Goal: Transaction & Acquisition: Book appointment/travel/reservation

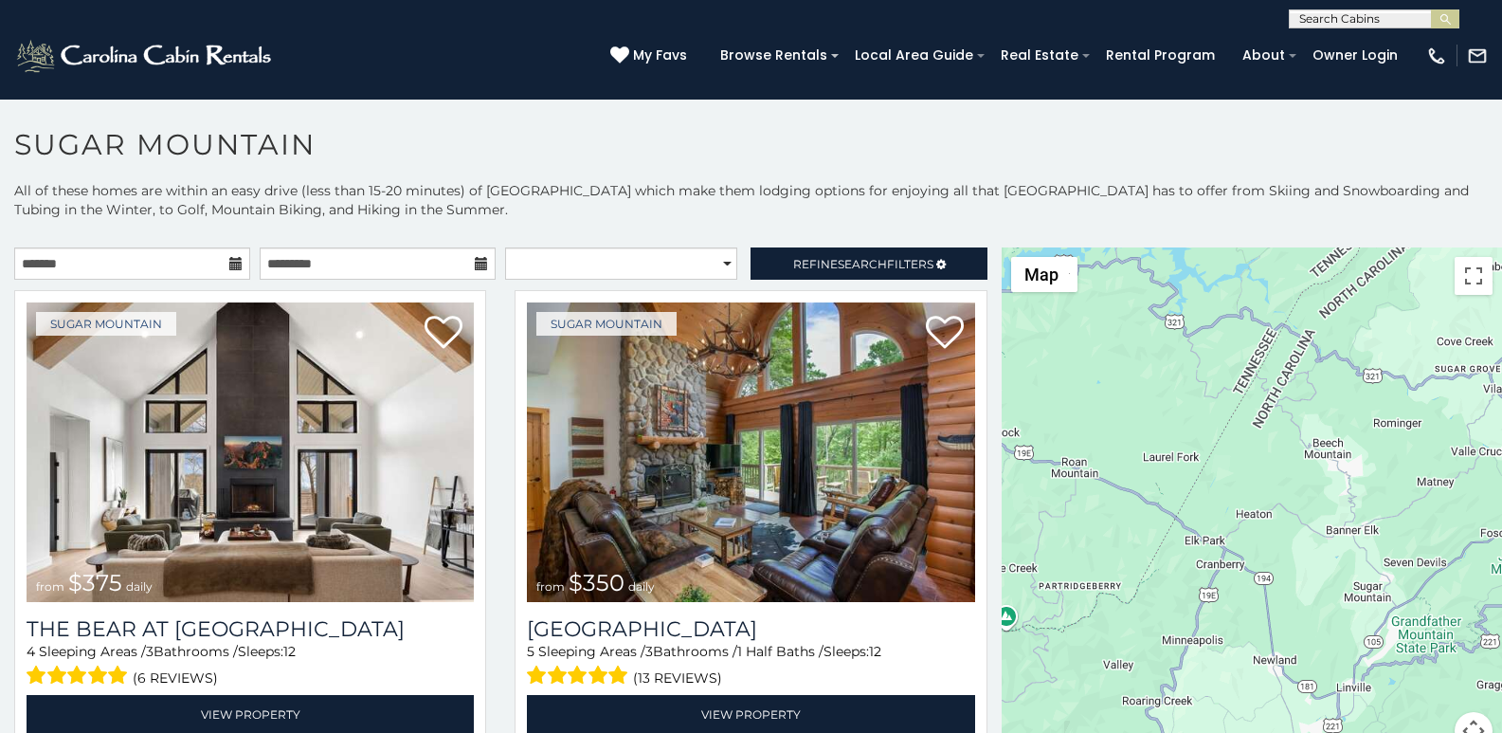
scroll to position [58, 0]
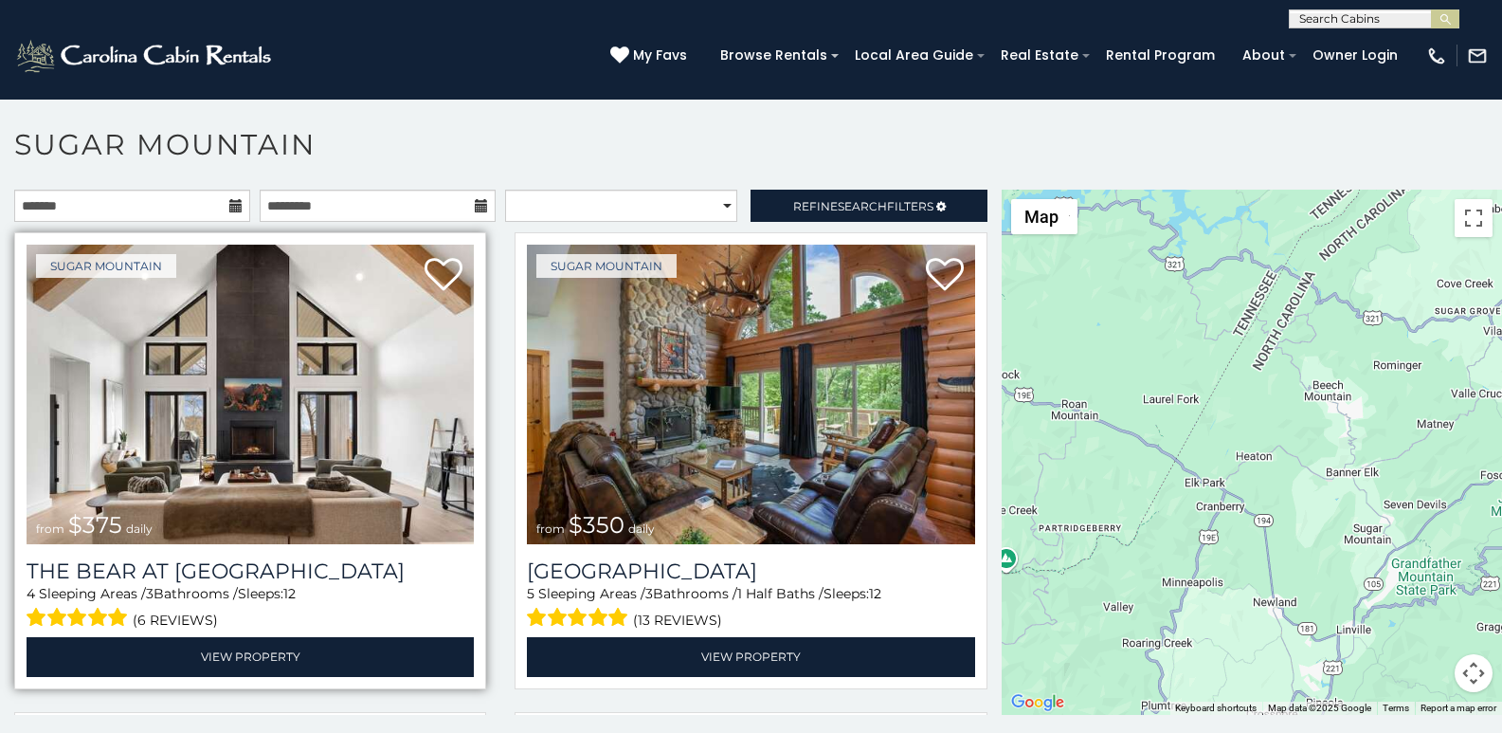
click at [72, 445] on img at bounding box center [250, 393] width 447 height 299
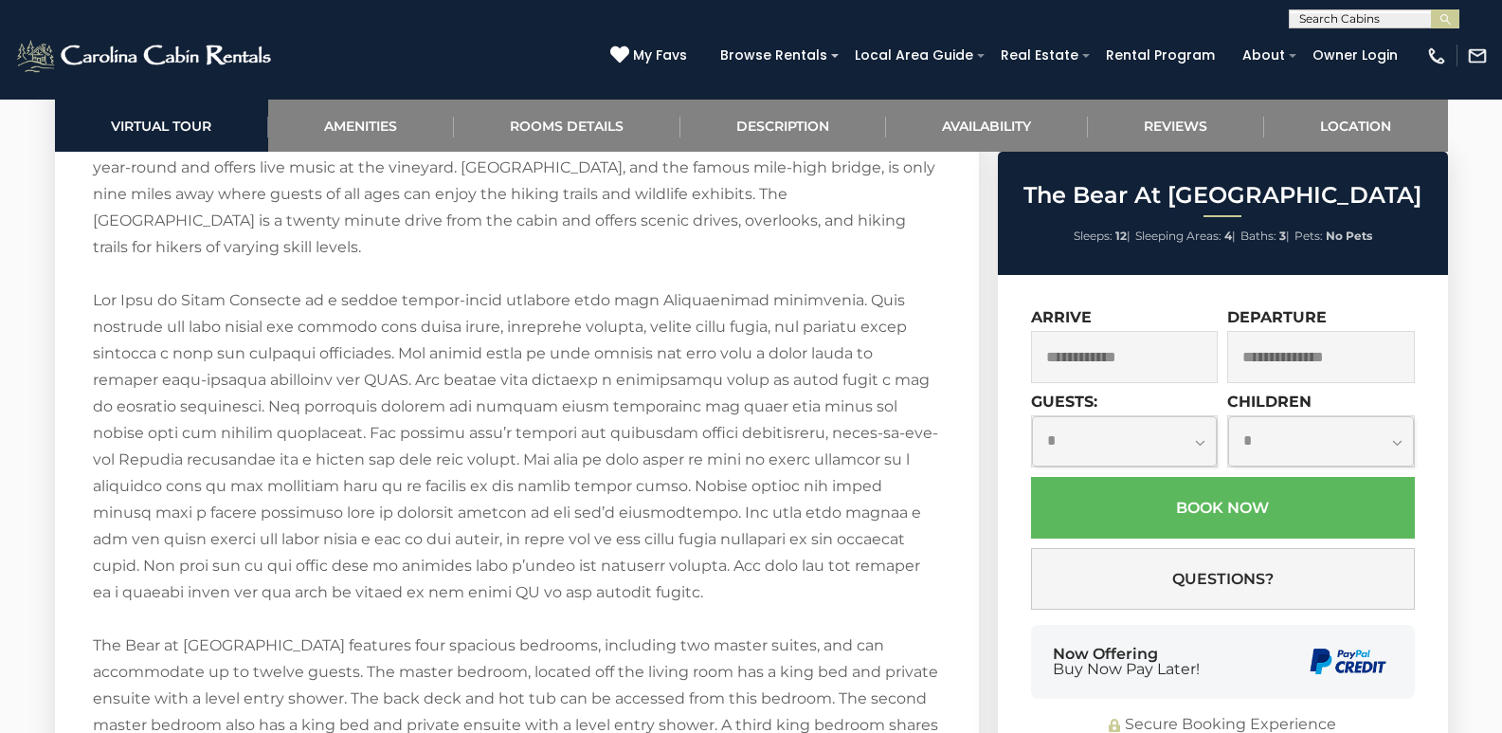
scroll to position [3159, 0]
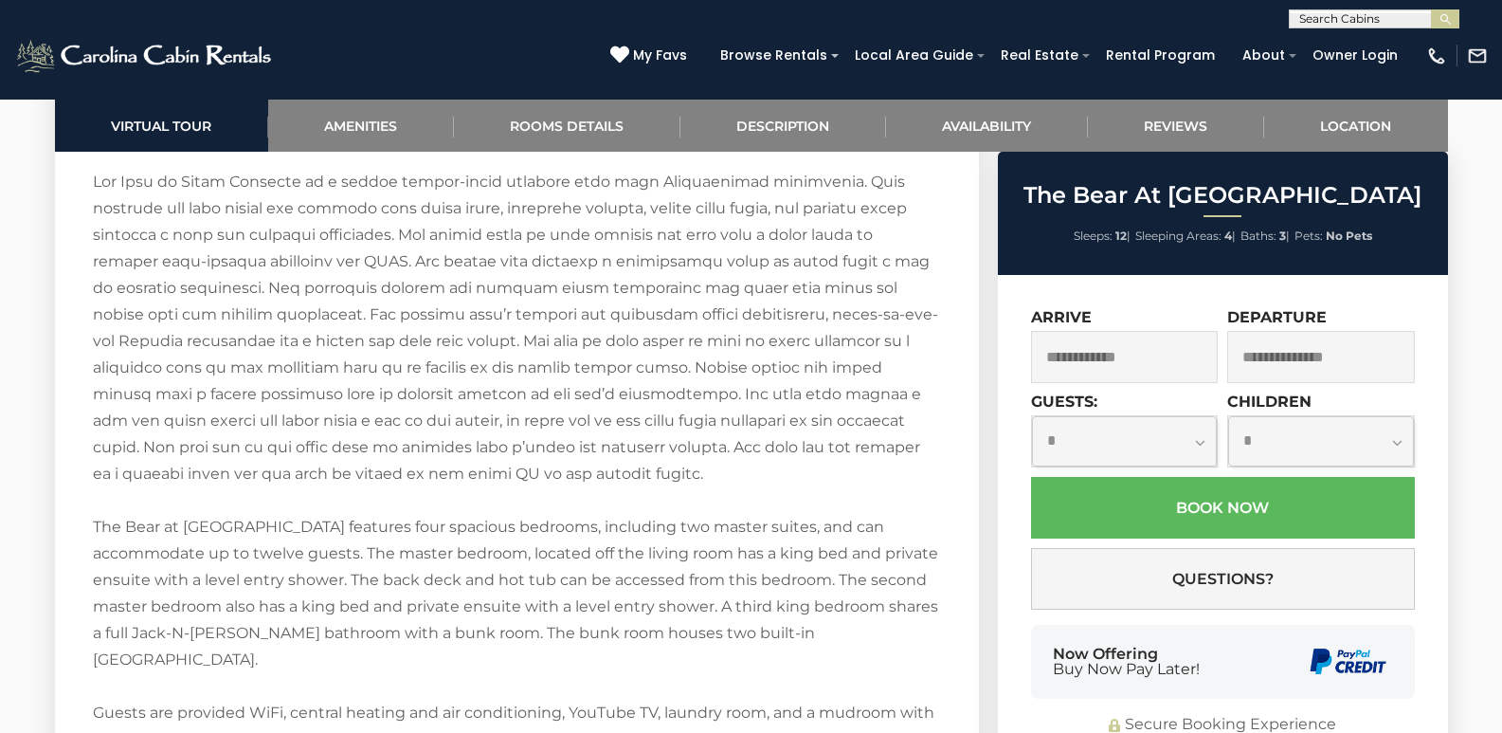
click at [718, 726] on div "Welcome to The Bear at [GEOGRAPHIC_DATA]! Located on [GEOGRAPHIC_DATA], The Bea…" at bounding box center [517, 593] width 848 height 1539
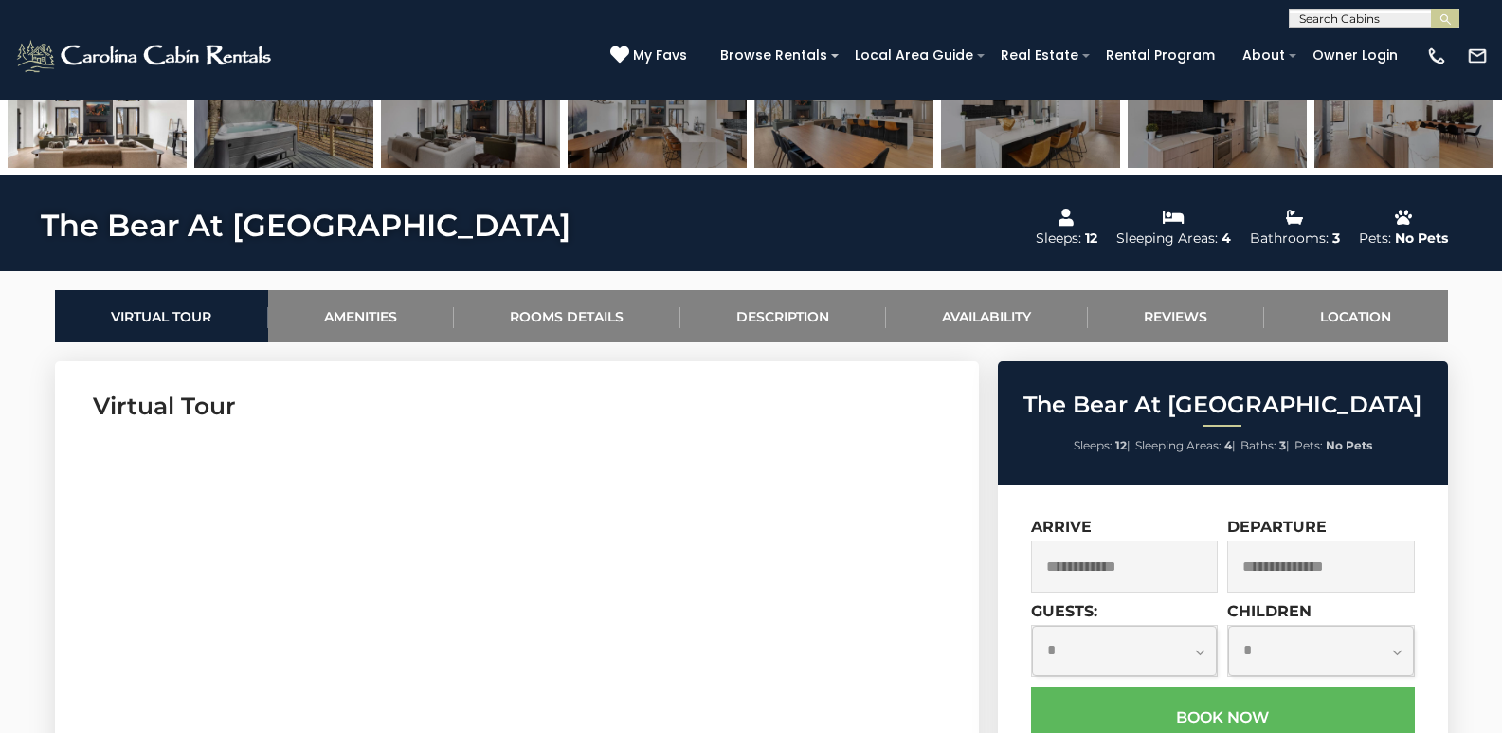
scroll to position [632, 0]
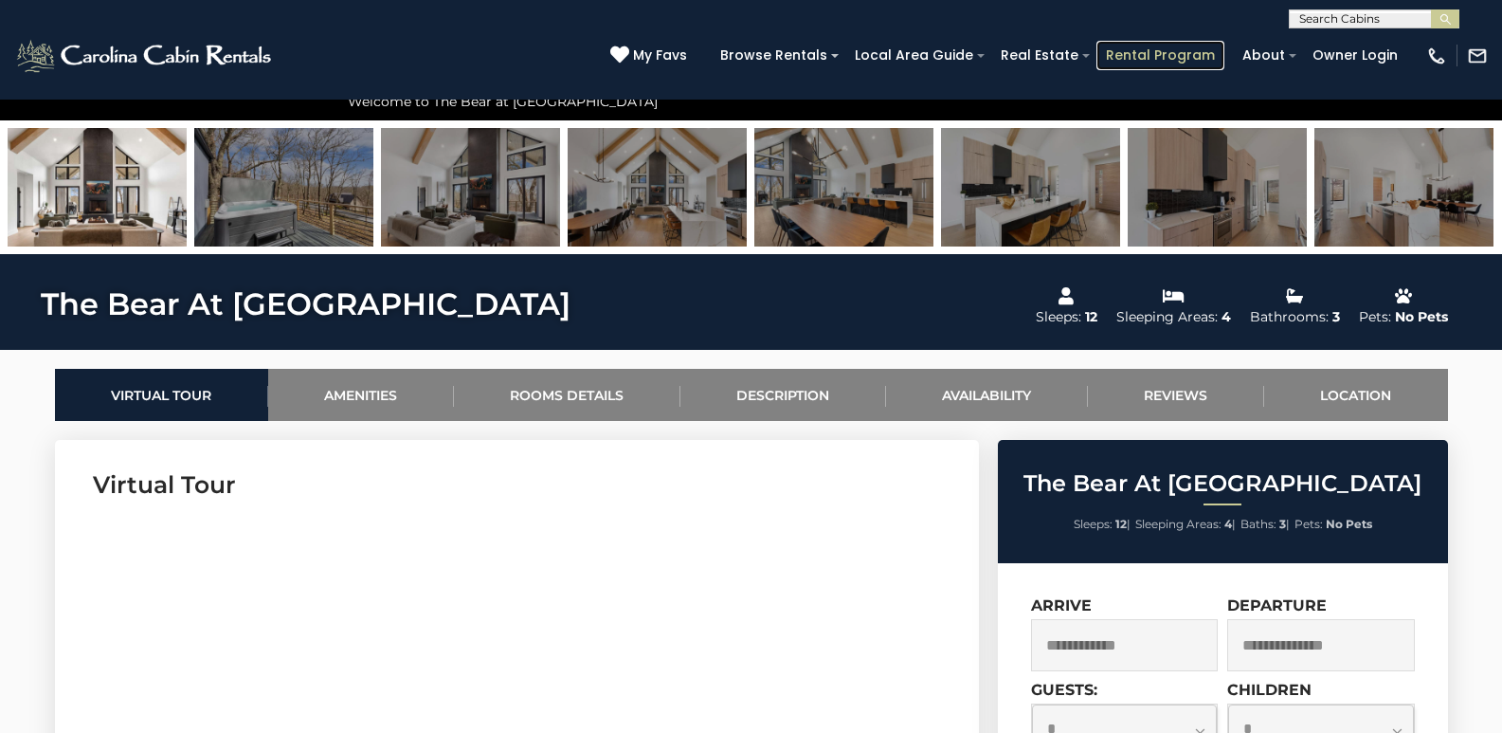
click at [1201, 61] on link "Rental Program" at bounding box center [1160, 55] width 128 height 29
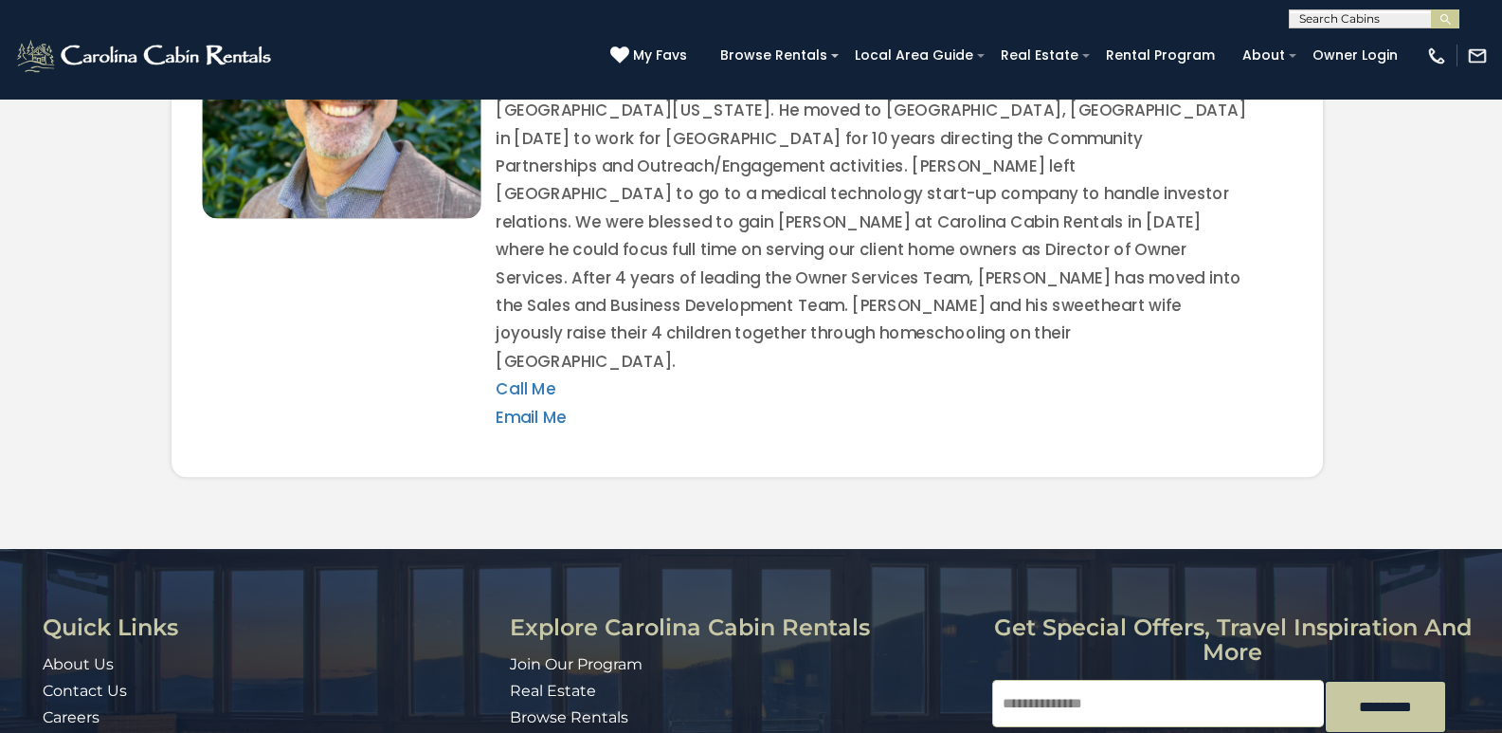
scroll to position [3918, 0]
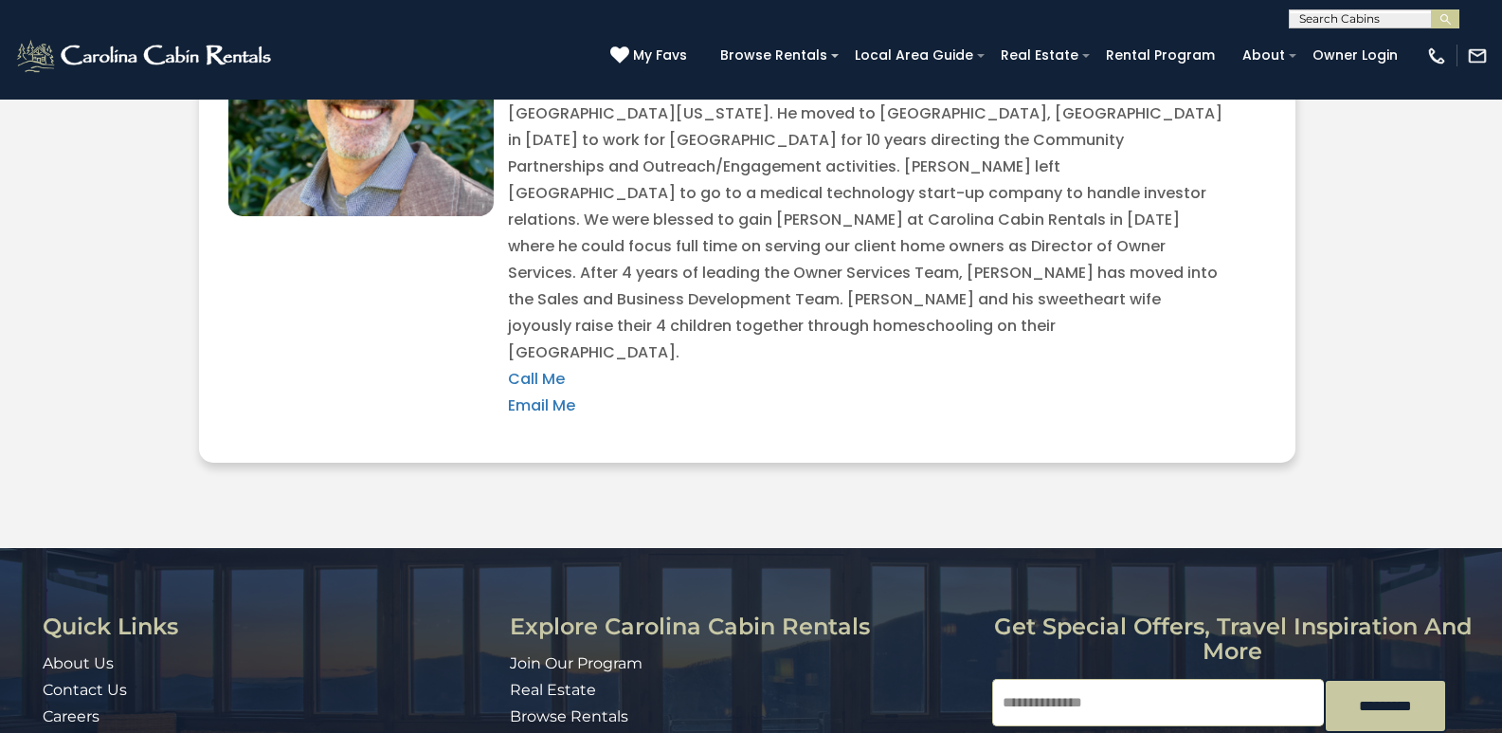
click at [1496, 614] on div "Quick Links About Us Contact Us Careers Address 491 George Wilson Road Boone, N…" at bounding box center [751, 732] width 1502 height 237
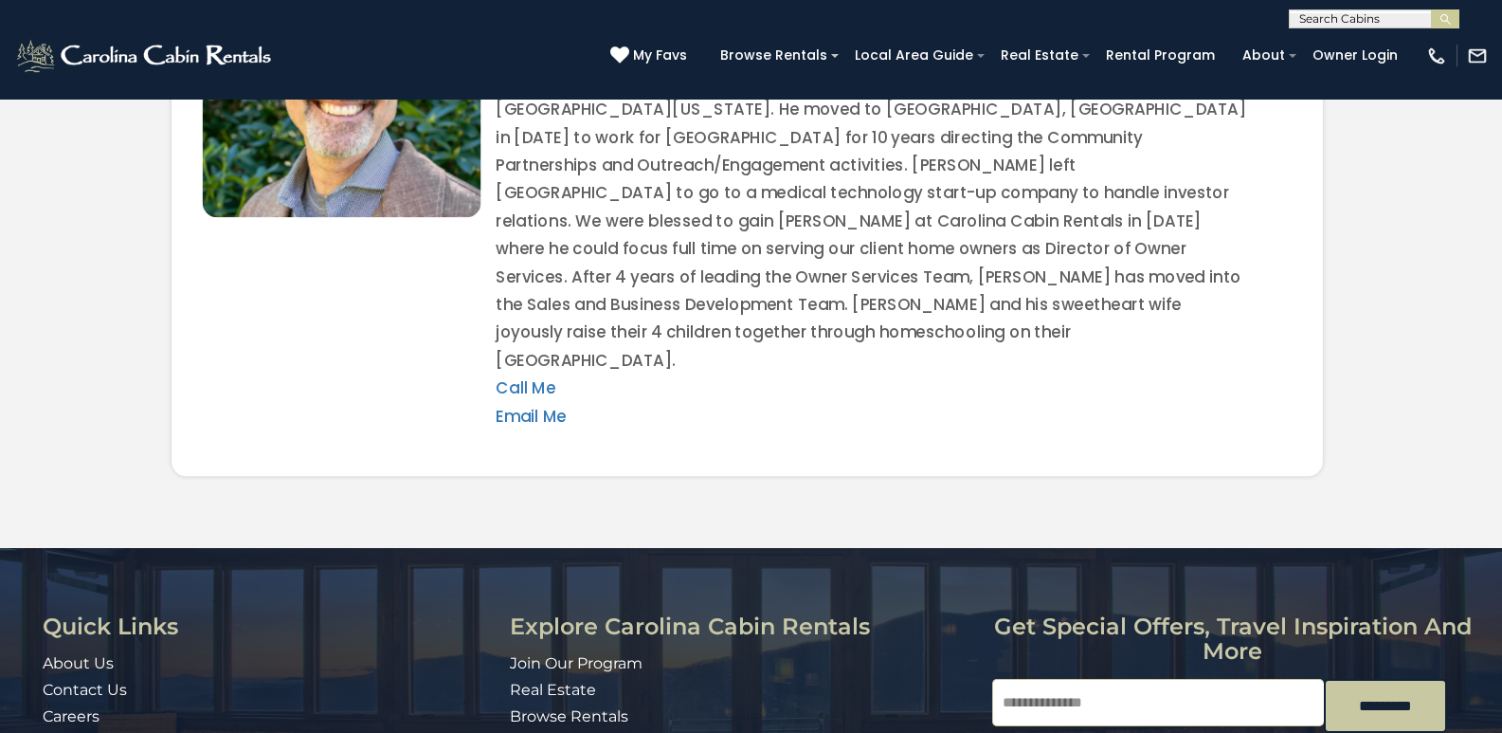
scroll to position [3972, 0]
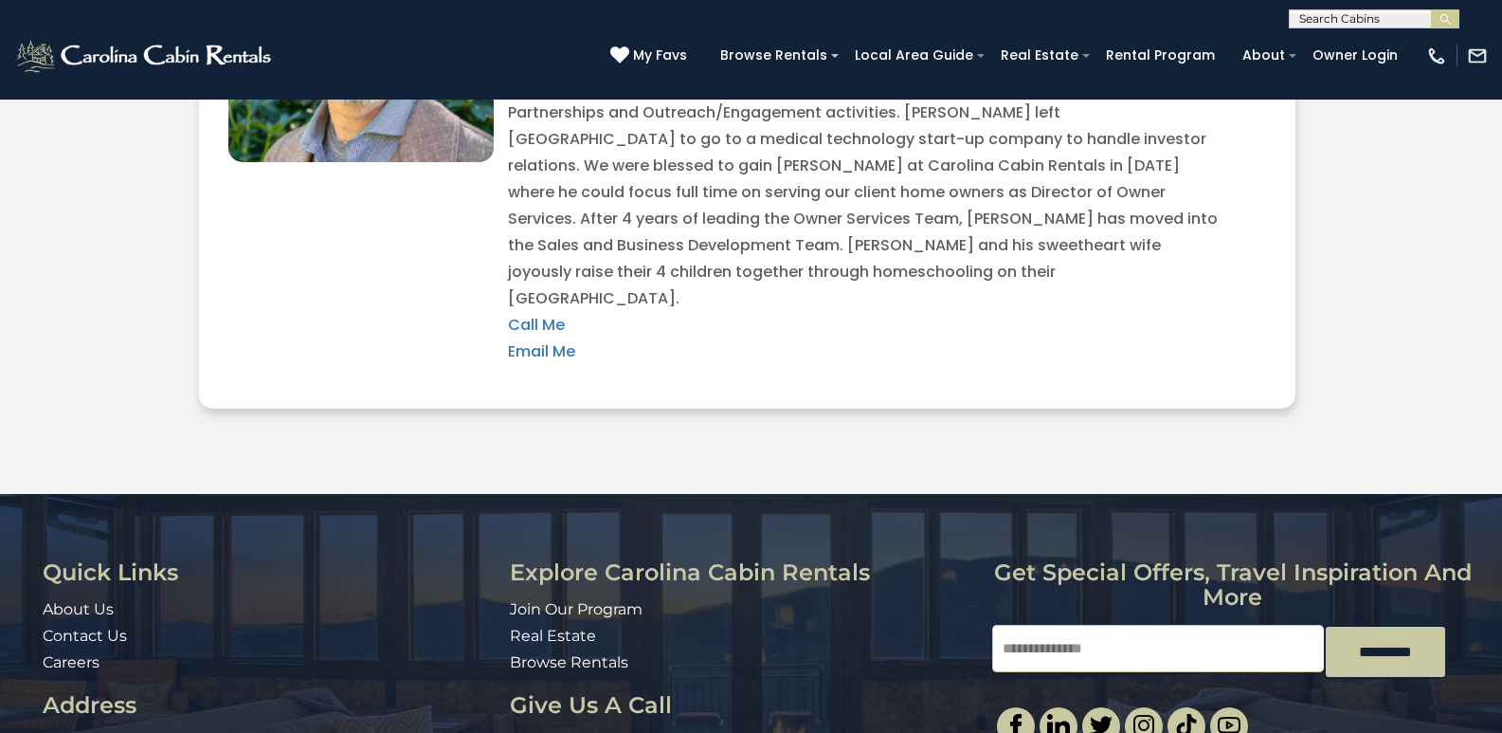
click at [1495, 560] on div "Quick Links About Us Contact Us Careers Address 491 George Wilson Road Boone, N…" at bounding box center [751, 678] width 1502 height 237
click at [1095, 625] on input "Email" at bounding box center [1158, 648] width 332 height 47
type input "**********"
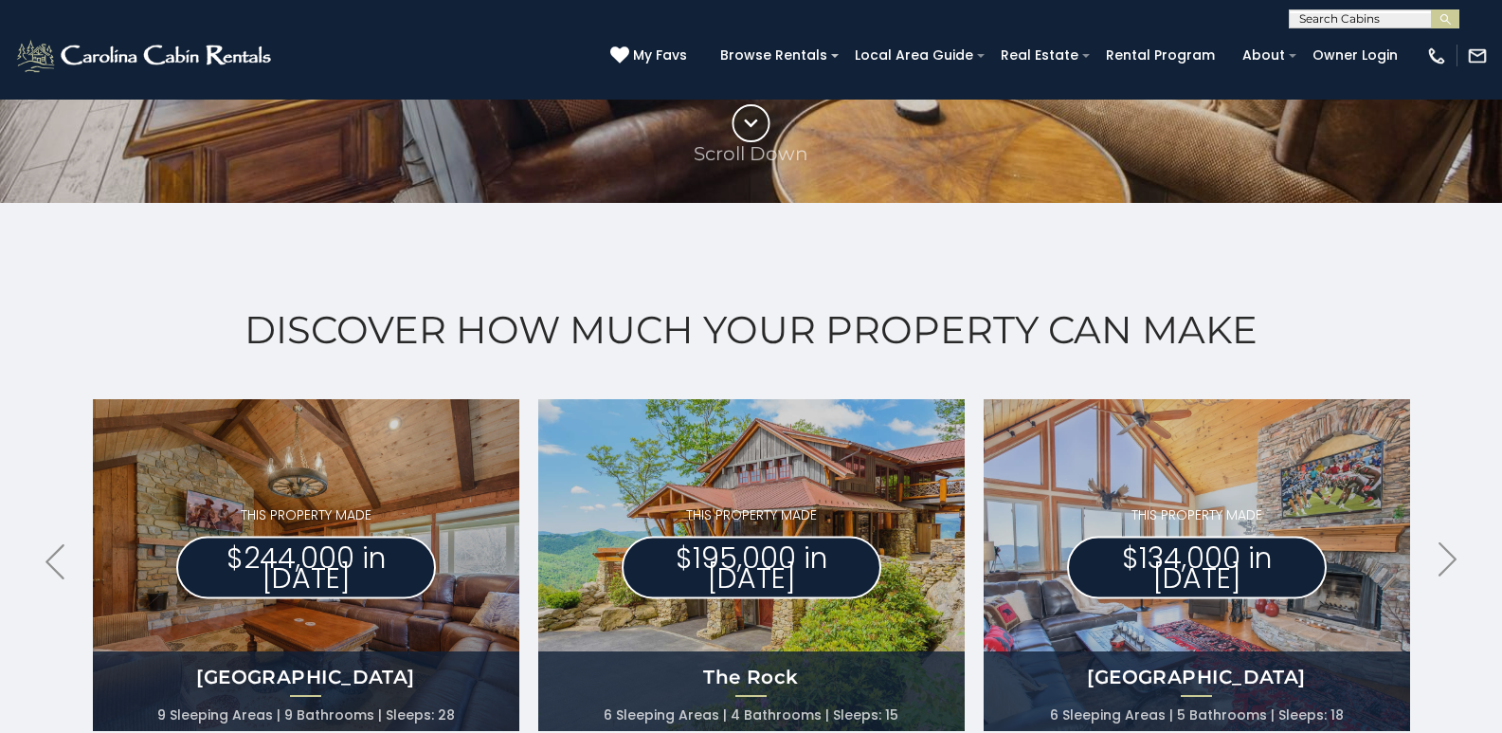
scroll to position [615, 0]
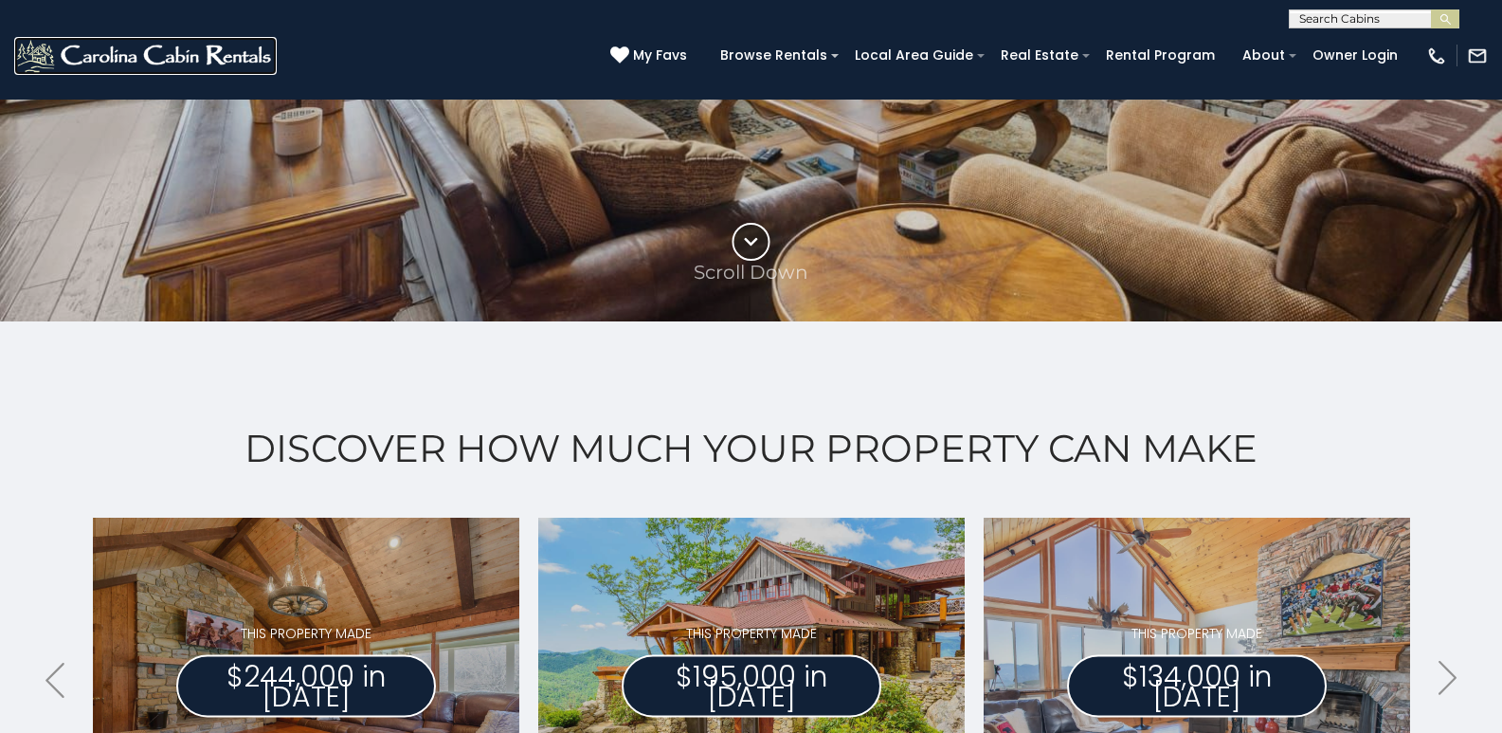
click at [34, 52] on img at bounding box center [145, 56] width 263 height 38
